Goal: Transaction & Acquisition: Purchase product/service

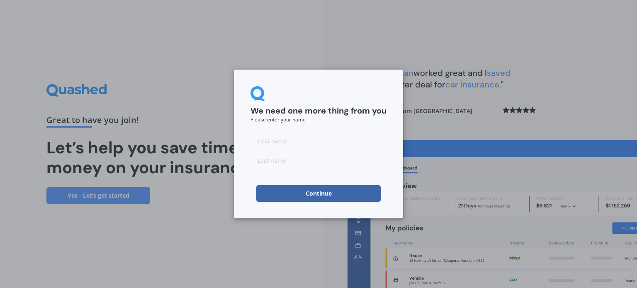
click at [303, 140] on input at bounding box center [318, 140] width 136 height 17
type input "[PERSON_NAME]"
type input "Sauni"
click at [275, 194] on button "Continue" at bounding box center [318, 193] width 124 height 17
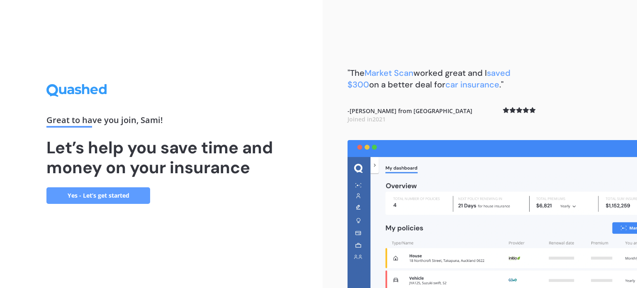
click at [96, 197] on link "Yes - Let’s get started" at bounding box center [98, 195] width 104 height 17
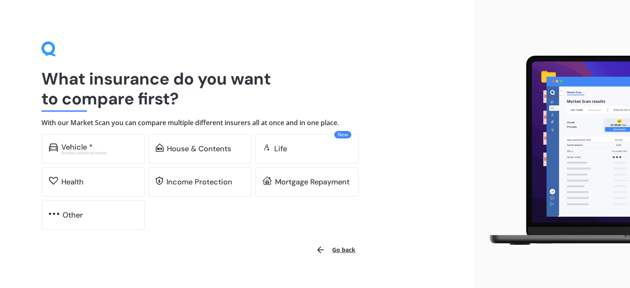
scroll to position [13, 0]
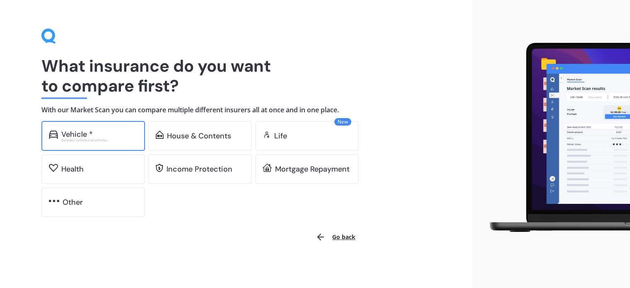
click at [104, 139] on div "Excludes commercial vehicles" at bounding box center [99, 139] width 76 height 3
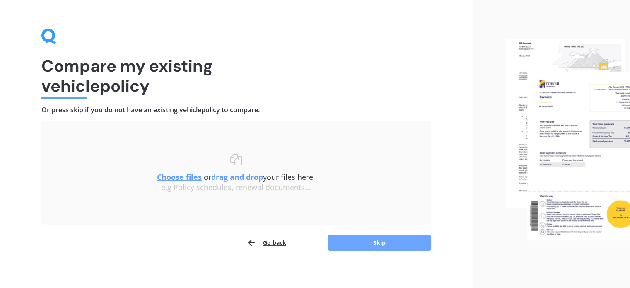
click at [372, 245] on button "Skip" at bounding box center [380, 243] width 104 height 16
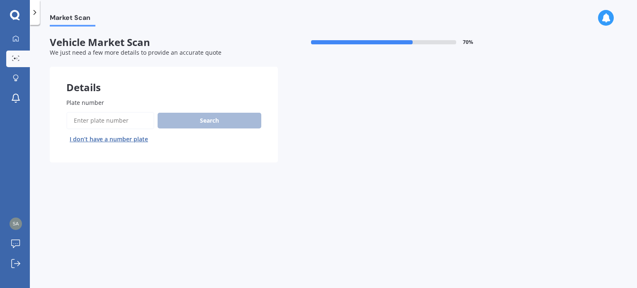
click at [131, 120] on input "Plate number" at bounding box center [110, 120] width 88 height 17
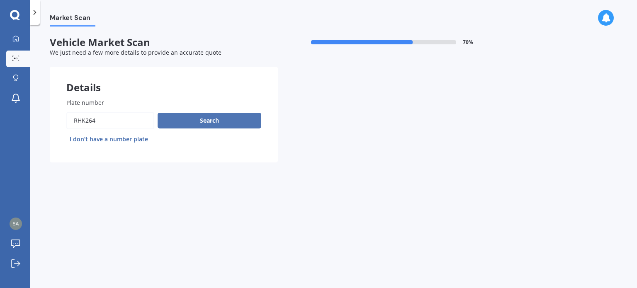
type input "RHK264"
click at [194, 120] on button "Search" at bounding box center [209, 121] width 104 height 16
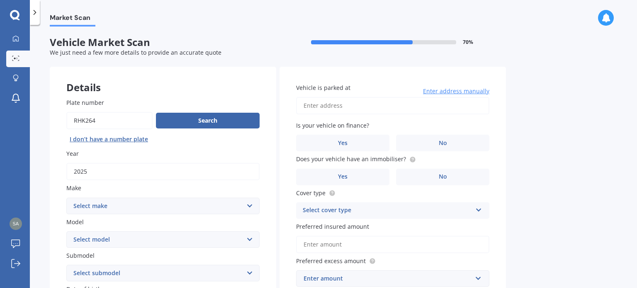
click at [164, 208] on select "Select make AC ALFA ROMEO ASTON MARTIN AUDI AUSTIN BEDFORD Bentley BMW BYD CADI…" at bounding box center [162, 206] width 193 height 17
select select "M.G."
click at [66, 198] on select "Select make AC ALFA ROMEO ASTON MARTIN AUDI AUSTIN BEDFORD Bentley BMW BYD CADI…" at bounding box center [162, 206] width 193 height 17
click at [152, 237] on select "Select model 3 6 GS HS Metro MG3 MG4 MGF Midget Montego TD 2000 TF 120 TF 135 T…" at bounding box center [162, 239] width 193 height 17
select select "ZST"
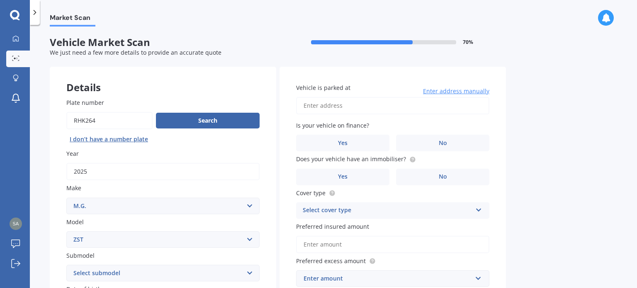
click at [66, 231] on select "Select model 3 6 GS HS Metro MG3 MG4 MGF Midget Montego TD 2000 TF 120 TF 135 T…" at bounding box center [162, 239] width 193 height 17
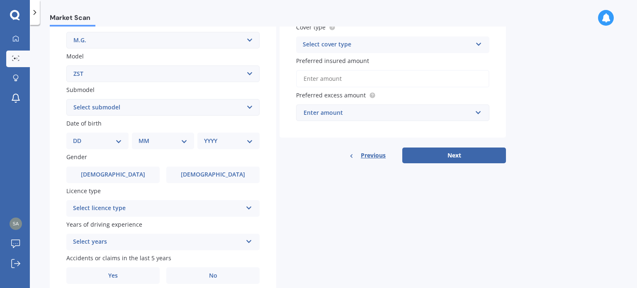
click at [132, 111] on select "Select submodel Core 1.5 Essence 1.3T Excite 1.3T Vibe 1.5" at bounding box center [162, 107] width 193 height 17
select select "ESSENCE 1.3T"
click at [66, 99] on select "Select submodel Core 1.5 Essence 1.3T Excite 1.3T Vibe 1.5" at bounding box center [162, 107] width 193 height 17
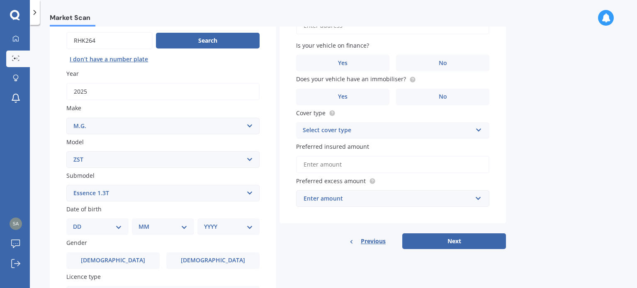
scroll to position [124, 0]
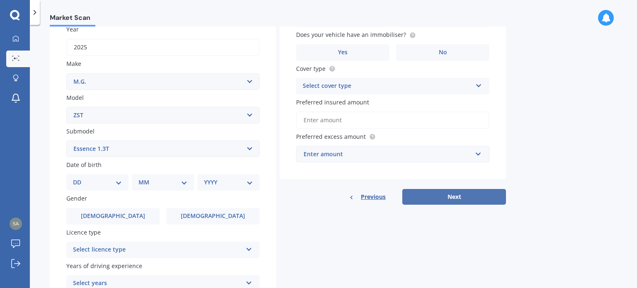
click at [467, 197] on button "Next" at bounding box center [454, 197] width 104 height 16
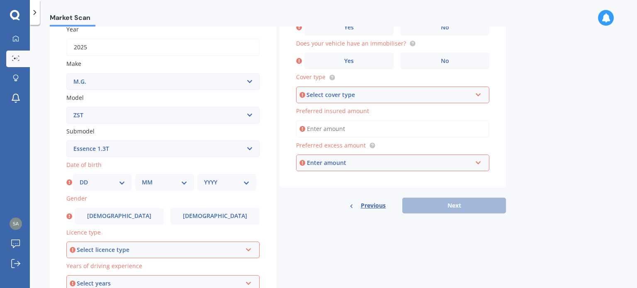
click at [94, 182] on select "DD 01 02 03 04 05 06 07 08 09 10 11 12 13 14 15 16 17 18 19 20 21 22 23 24 25 2…" at bounding box center [103, 182] width 46 height 9
select select "16"
click at [80, 178] on select "DD 01 02 03 04 05 06 07 08 09 10 11 12 13 14 15 16 17 18 19 20 21 22 23 24 25 2…" at bounding box center [103, 182] width 46 height 9
click at [157, 183] on select "MM 01 02 03 04 05 06 07 08 09 10 11 12" at bounding box center [165, 182] width 46 height 9
select select "10"
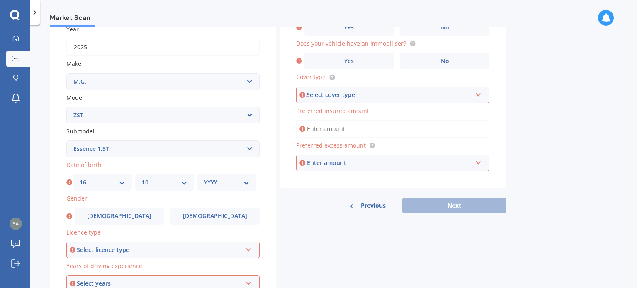
click at [142, 178] on select "MM 01 02 03 04 05 06 07 08 09 10 11 12" at bounding box center [165, 182] width 46 height 9
click at [225, 185] on select "YYYY 2025 2024 2023 2022 2021 2020 2019 2018 2017 2016 2015 2014 2013 2012 2011…" at bounding box center [227, 182] width 46 height 9
select select "1990"
click at [204, 178] on select "YYYY 2025 2024 2023 2022 2021 2020 2019 2018 2017 2016 2015 2014 2013 2012 2011…" at bounding box center [227, 182] width 46 height 9
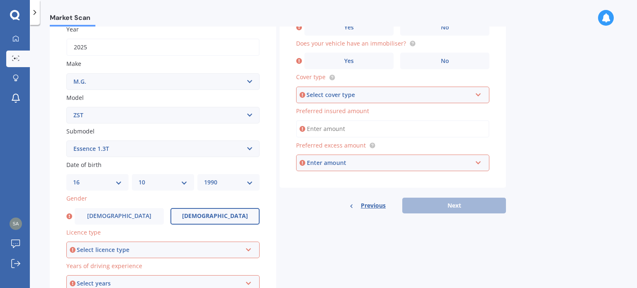
click at [201, 218] on label "[DEMOGRAPHIC_DATA]" at bounding box center [214, 216] width 89 height 17
click at [0, 0] on input "[DEMOGRAPHIC_DATA]" at bounding box center [0, 0] width 0 height 0
click at [180, 250] on div "Select licence type" at bounding box center [159, 249] width 165 height 9
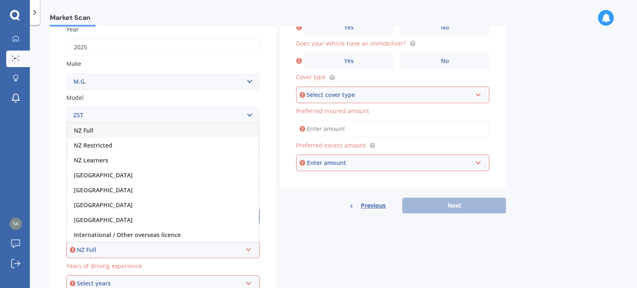
click at [132, 131] on div "NZ Full" at bounding box center [162, 130] width 191 height 15
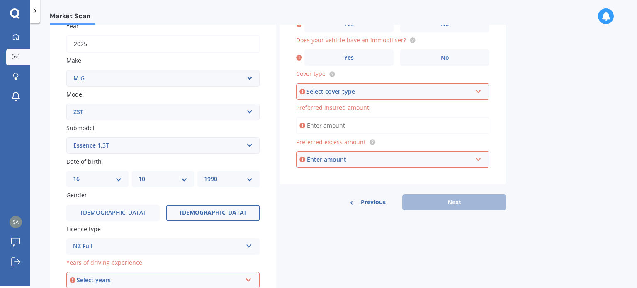
scroll to position [200, 0]
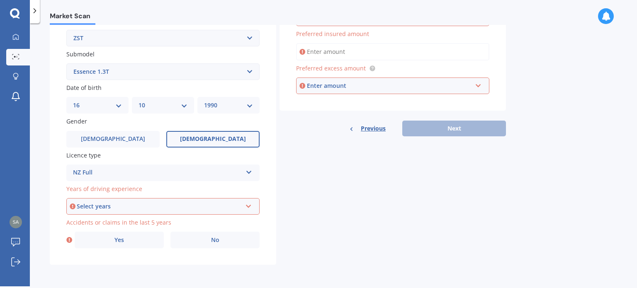
click at [175, 203] on div "Select years" at bounding box center [159, 206] width 165 height 9
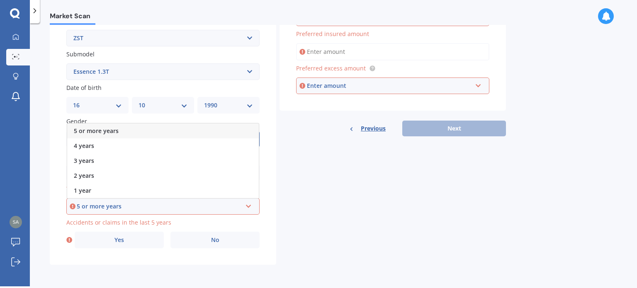
click at [141, 204] on div "5 or more years" at bounding box center [159, 206] width 165 height 9
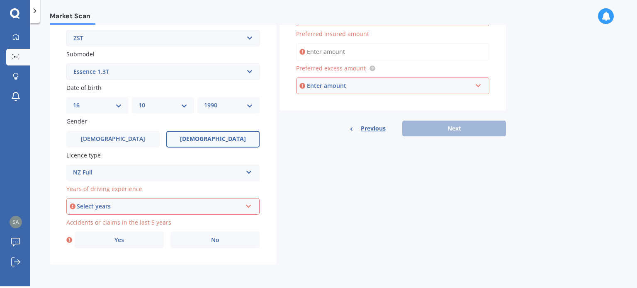
click at [214, 203] on div "Select years" at bounding box center [159, 206] width 165 height 9
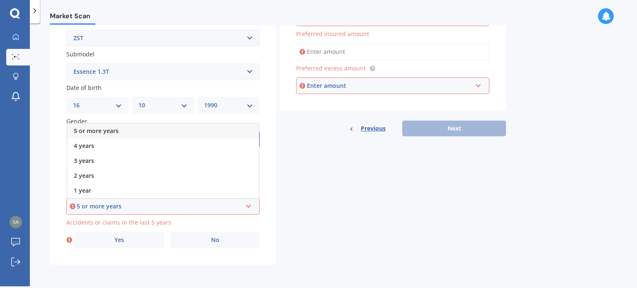
click at [153, 131] on div "5 or more years" at bounding box center [162, 131] width 191 height 15
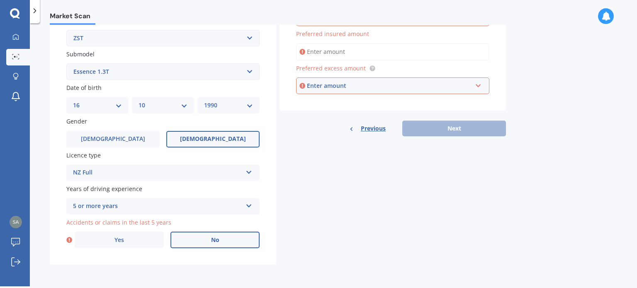
click at [193, 241] on label "No" at bounding box center [214, 240] width 89 height 17
click at [0, 0] on input "No" at bounding box center [0, 0] width 0 height 0
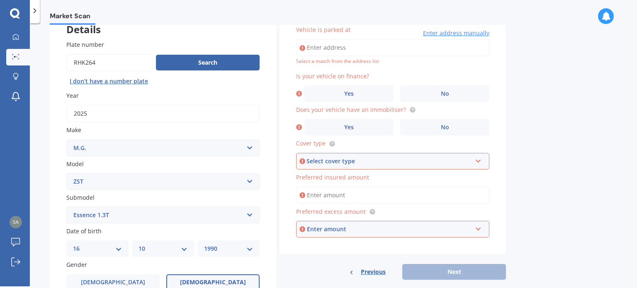
scroll to position [15, 0]
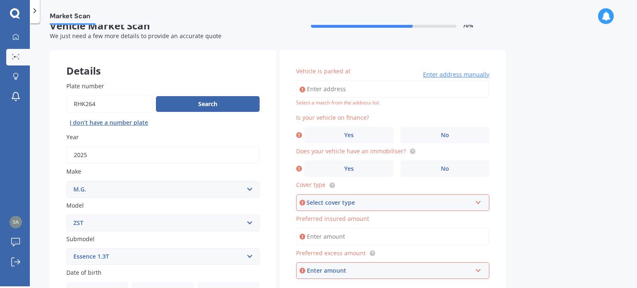
click at [350, 85] on input "Vehicle is parked at" at bounding box center [392, 88] width 193 height 17
type input "[STREET_ADDRESS]"
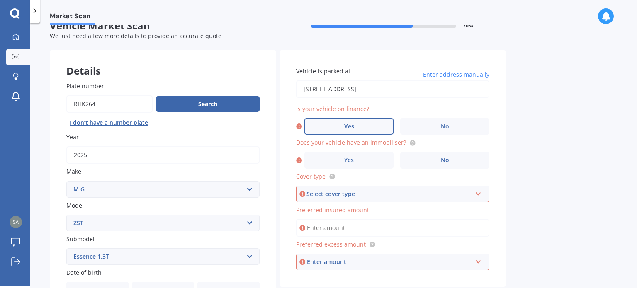
click at [372, 128] on label "Yes" at bounding box center [348, 126] width 89 height 17
click at [0, 0] on input "Yes" at bounding box center [0, 0] width 0 height 0
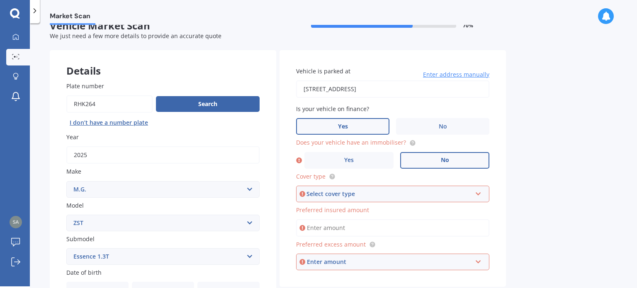
click at [441, 162] on span "No" at bounding box center [445, 160] width 8 height 7
click at [0, 0] on input "No" at bounding box center [0, 0] width 0 height 0
click at [430, 195] on div "Select cover type" at bounding box center [388, 193] width 165 height 9
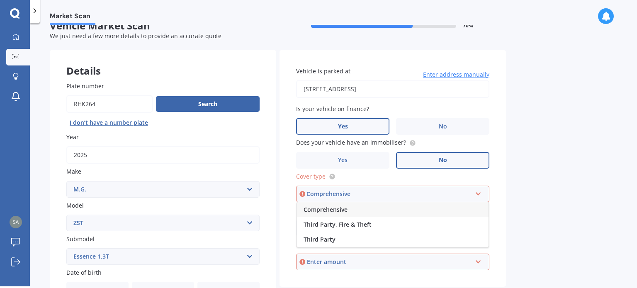
click at [391, 212] on div "Comprehensive" at bounding box center [392, 209] width 191 height 15
click at [361, 225] on input "Preferred insured amount" at bounding box center [392, 227] width 193 height 17
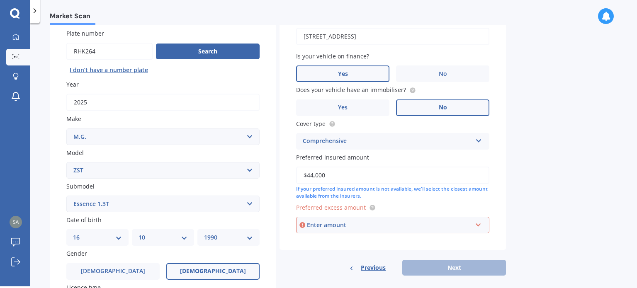
scroll to position [98, 0]
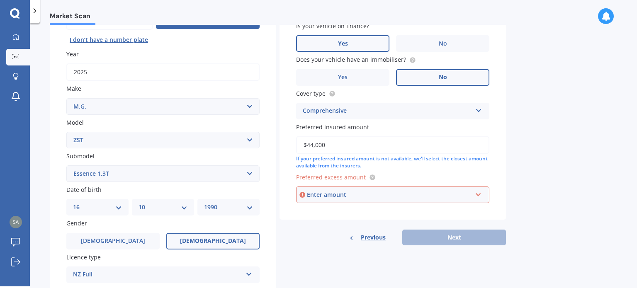
type input "$44,000"
click at [403, 196] on div "Enter amount" at bounding box center [389, 194] width 165 height 9
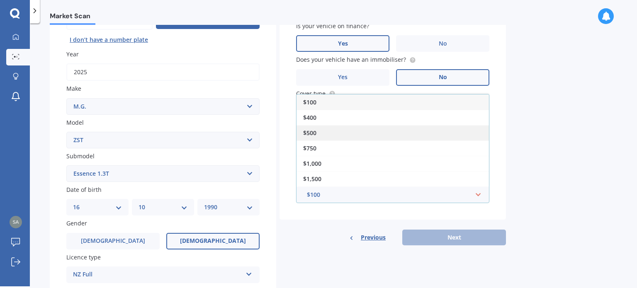
click at [360, 134] on div "$500" at bounding box center [392, 132] width 192 height 15
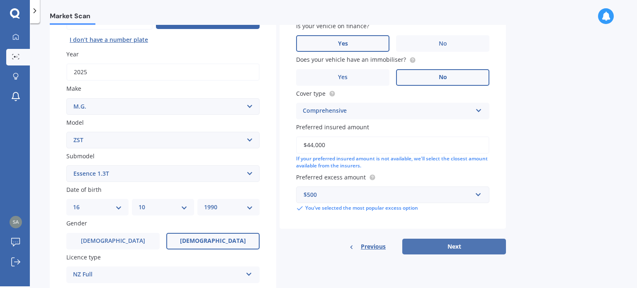
click at [461, 244] on button "Next" at bounding box center [454, 247] width 104 height 16
select select "16"
select select "10"
select select "1990"
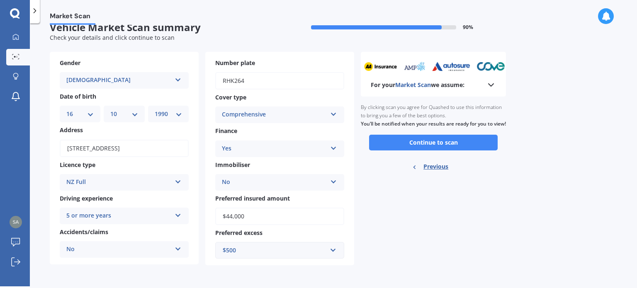
scroll to position [0, 0]
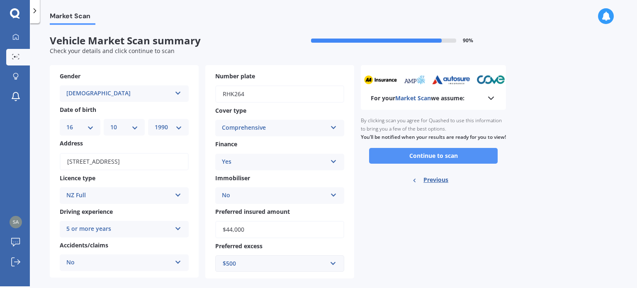
click at [425, 161] on button "Continue to scan" at bounding box center [433, 156] width 128 height 16
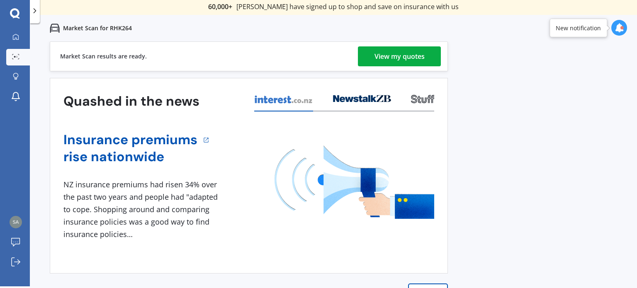
click at [391, 54] on div "View my quotes" at bounding box center [399, 56] width 50 height 20
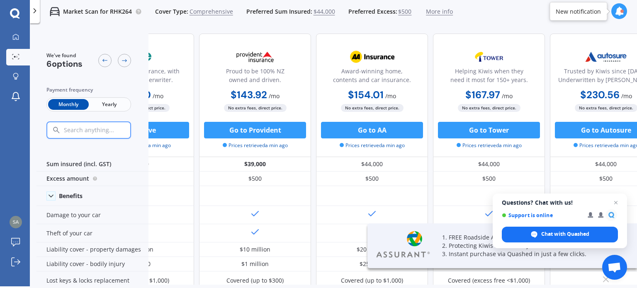
scroll to position [0, 212]
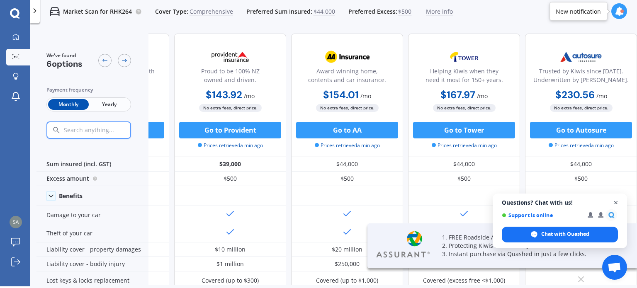
click at [616, 202] on span "Close chat" at bounding box center [615, 203] width 10 height 10
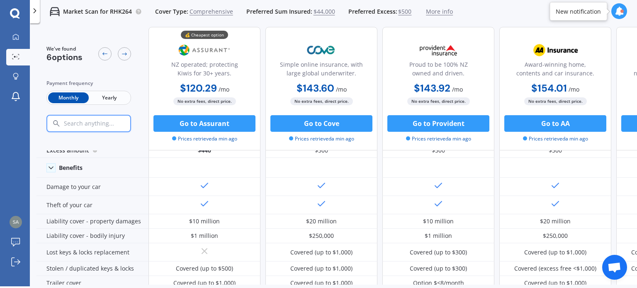
scroll to position [0, 0]
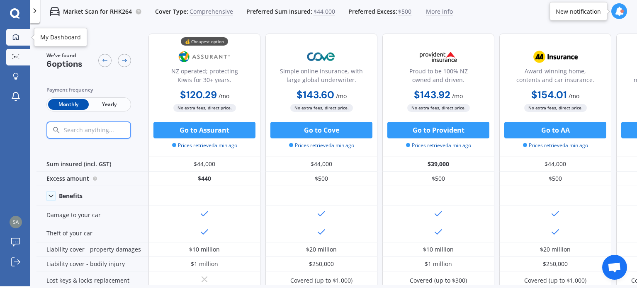
click at [17, 32] on link "My Dashboard" at bounding box center [18, 37] width 24 height 17
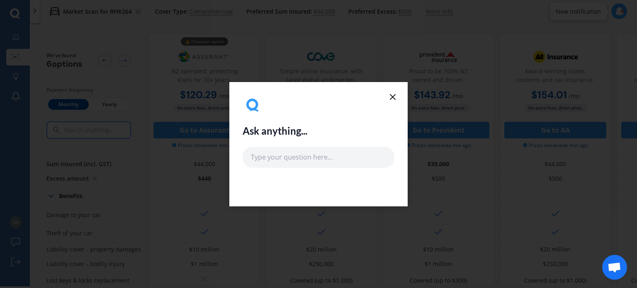
click at [392, 94] on icon at bounding box center [393, 97] width 10 height 10
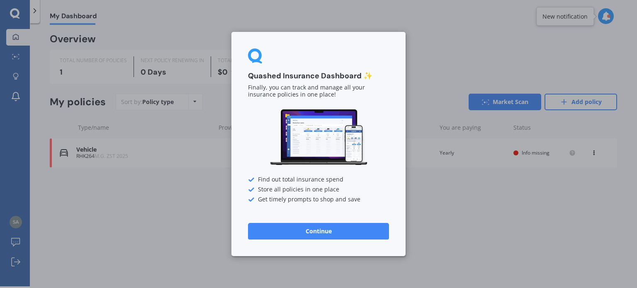
click at [35, 7] on div "Quashed Insurance Dashboard ✨ Finally, you can track and manage all your insura…" at bounding box center [318, 144] width 637 height 288
click at [80, 15] on div "Quashed Insurance Dashboard ✨ Finally, you can track and manage all your insura…" at bounding box center [318, 144] width 637 height 288
click at [316, 228] on button "Continue" at bounding box center [318, 231] width 141 height 17
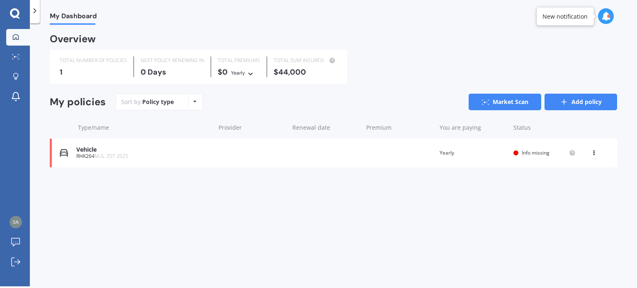
click at [570, 106] on link "Add policy" at bounding box center [580, 102] width 73 height 17
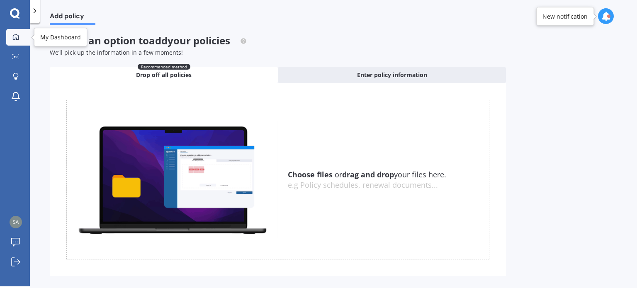
click at [15, 38] on icon at bounding box center [16, 37] width 6 height 6
